Goal: Task Accomplishment & Management: Manage account settings

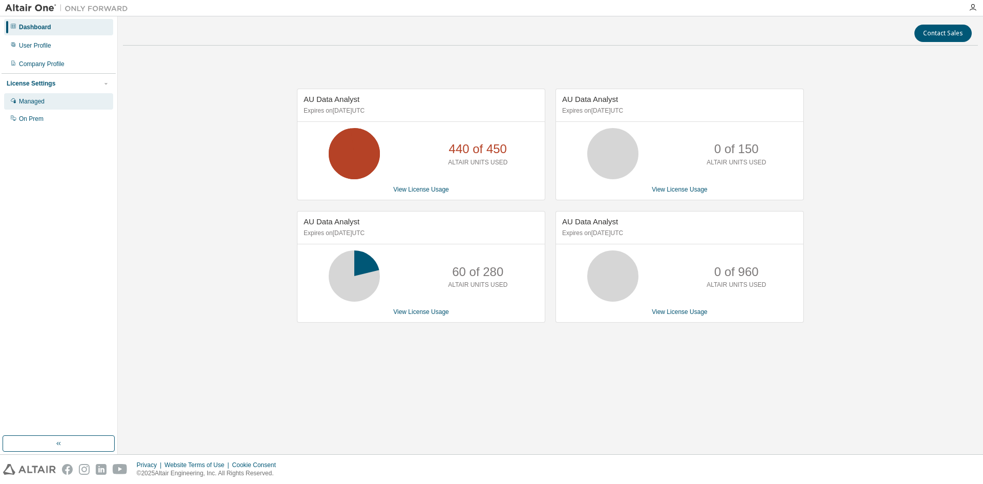
click at [41, 101] on div "Managed" at bounding box center [32, 101] width 26 height 8
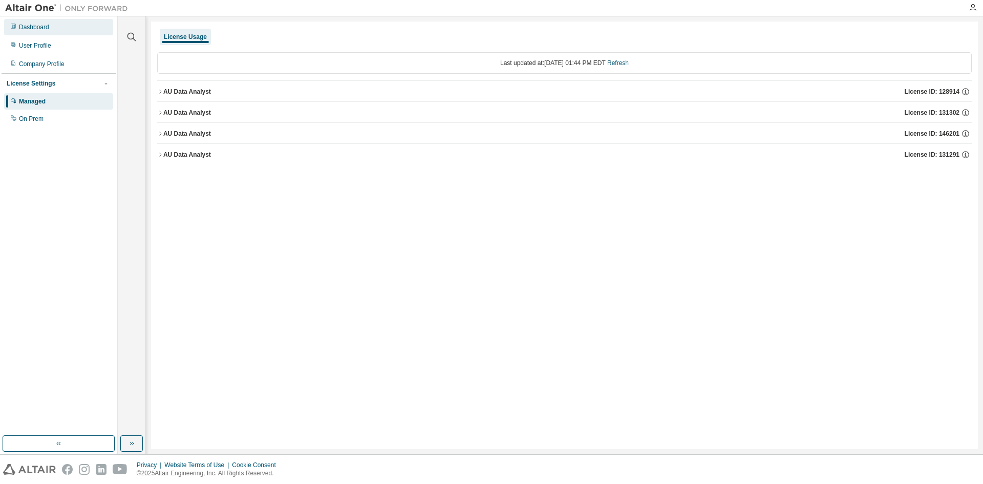
click at [26, 27] on div "Dashboard" at bounding box center [34, 27] width 30 height 8
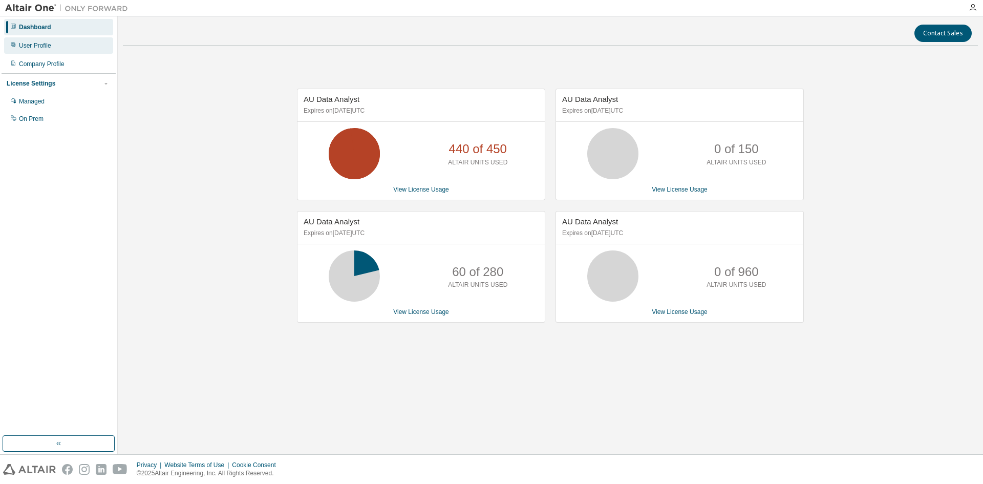
click at [41, 47] on div "User Profile" at bounding box center [35, 45] width 32 height 8
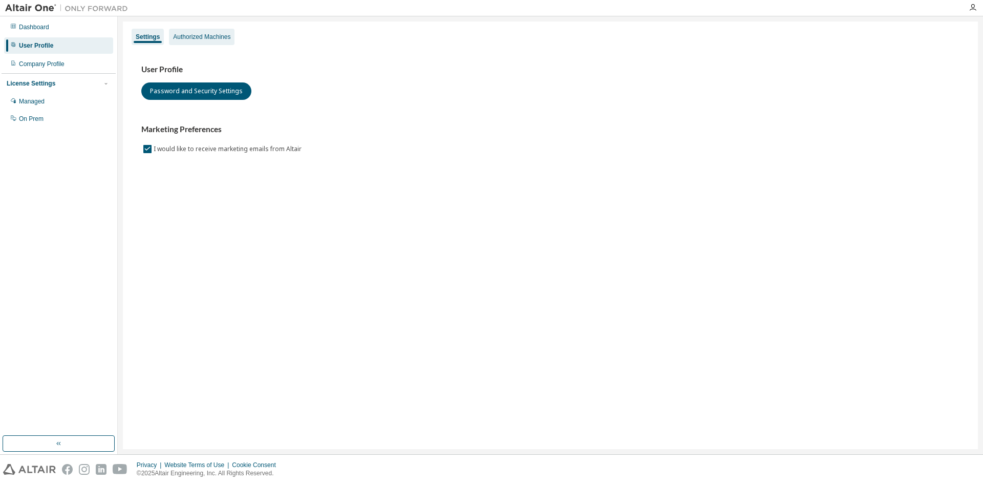
click at [198, 38] on div "Authorized Machines" at bounding box center [201, 37] width 57 height 8
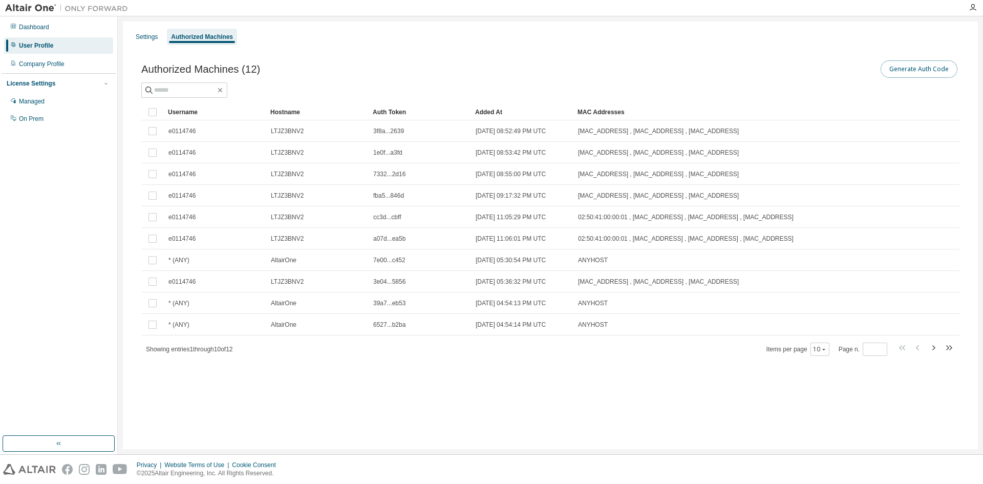
click at [916, 66] on button "Generate Auth Code" at bounding box center [918, 68] width 77 height 17
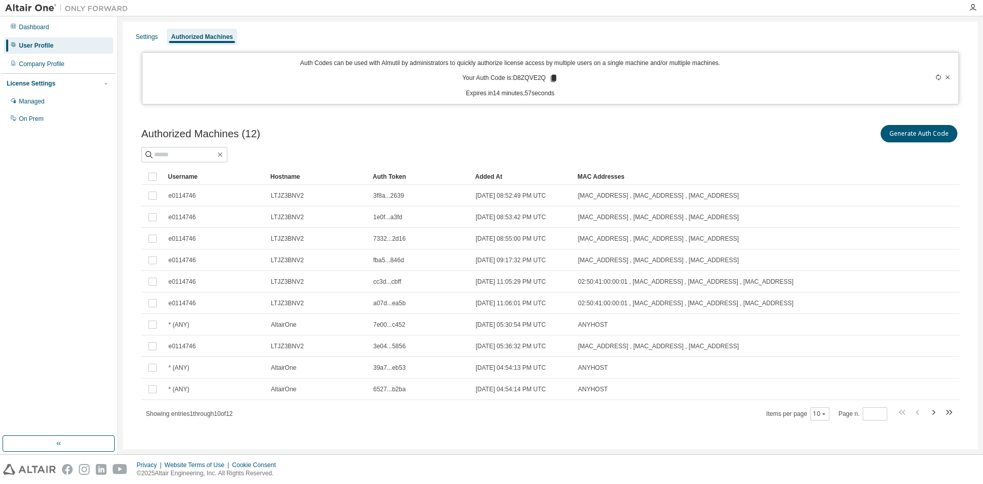
click at [551, 78] on icon at bounding box center [554, 78] width 6 height 7
click at [901, 132] on button "Generate Auth Code" at bounding box center [918, 133] width 77 height 17
click at [551, 75] on icon at bounding box center [554, 78] width 6 height 7
click at [551, 76] on icon at bounding box center [554, 78] width 6 height 7
click at [39, 46] on div "User Profile" at bounding box center [36, 45] width 34 height 8
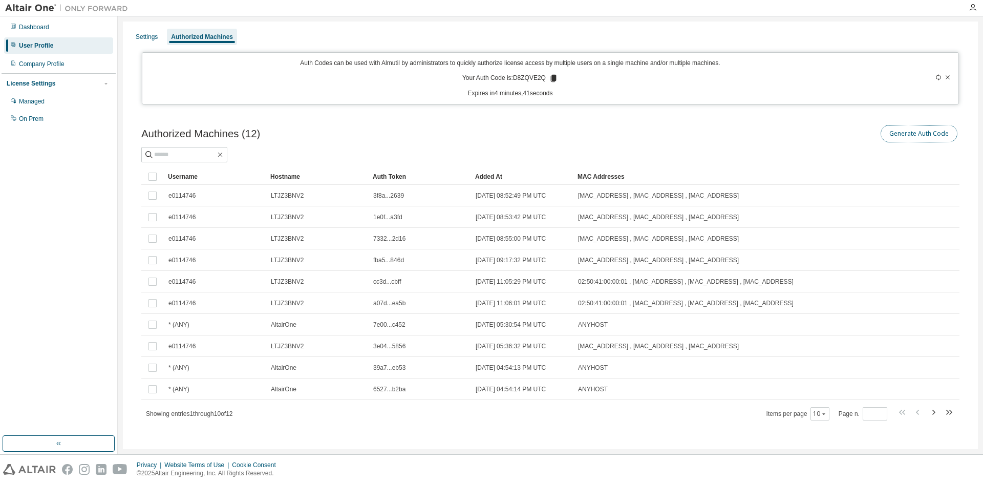
click at [892, 132] on button "Generate Auth Code" at bounding box center [918, 133] width 77 height 17
